Goal: Task Accomplishment & Management: Use online tool/utility

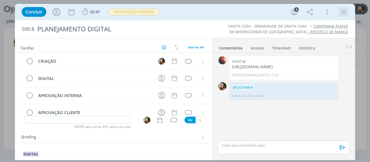
click at [344, 12] on icon "dialog" at bounding box center [343, 12] width 8 height 8
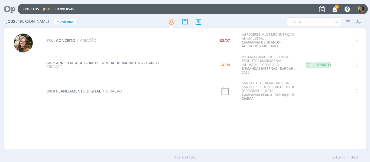
click at [98, 67] on td "645.1 APRESENTAÇÃO - INTELIGÊNCIA DE MARKETING (15/08) CRIAÇÃO" at bounding box center [111, 65] width 136 height 26
click at [97, 63] on span "APRESENTAÇÃO - INTELIGÊNCIA DE MARKETING (15/08)" at bounding box center [106, 62] width 100 height 5
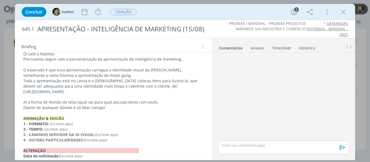
scroll to position [110, 0]
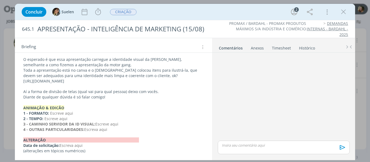
drag, startPoint x: 152, startPoint y: 83, endPoint x: 19, endPoint y: 82, distance: 133.0
click at [19, 82] on div "CRIAÇÃO Oi Lelê e Pablitos Precisamos seguir com a personalização da apresentaç…" at bounding box center [113, 95] width 189 height 122
copy p "[URL][DOMAIN_NAME]"
click at [147, 80] on p "[URL][DOMAIN_NAME]" at bounding box center [113, 81] width 181 height 5
click at [156, 81] on p "[URL][DOMAIN_NAME]" at bounding box center [113, 81] width 181 height 5
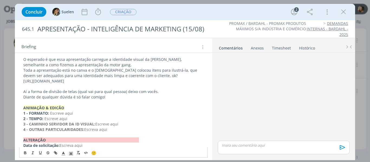
drag, startPoint x: 157, startPoint y: 81, endPoint x: 18, endPoint y: 79, distance: 138.7
click at [18, 79] on div "CRIAÇÃO Oi Lelê e Pablitos Precisamos seguir com a personalização da apresentaç…" at bounding box center [113, 97] width 197 height 141
click at [145, 97] on p "Diante de qualquer dúvida é só falar comigo!" at bounding box center [113, 97] width 181 height 5
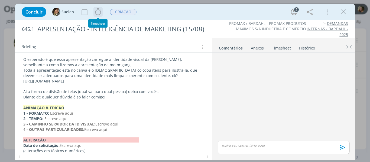
click at [99, 8] on icon "dialog" at bounding box center [98, 12] width 8 height 8
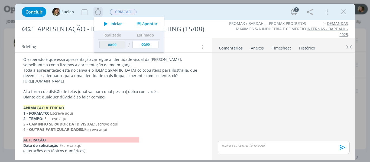
click at [105, 22] on icon "dialog" at bounding box center [105, 23] width 9 height 7
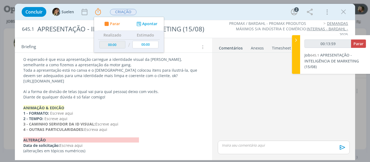
click at [210, 105] on div "CRIAÇÃO Oi Lelê e Pablitos Precisamos seguir com a personalização da apresentaç…" at bounding box center [113, 92] width 197 height 131
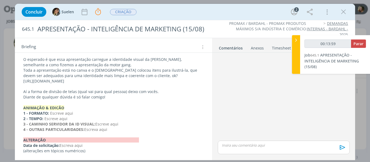
click at [179, 94] on p "Aí a forma de divisão de telas (qual vai para qual pessoa) deixo com vocês." at bounding box center [113, 91] width 181 height 5
type input "00:46:23"
